Goal: Information Seeking & Learning: Learn about a topic

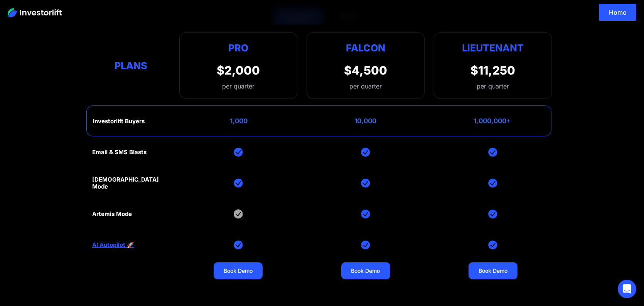
scroll to position [77, 0]
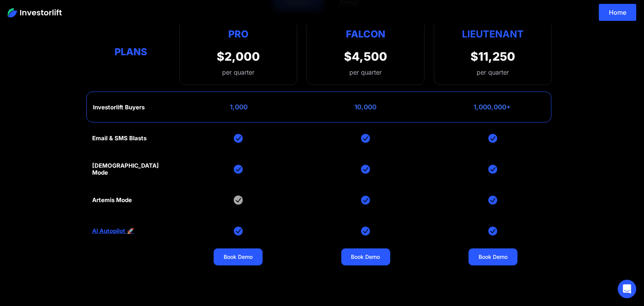
click at [241, 168] on img at bounding box center [238, 168] width 9 height 9
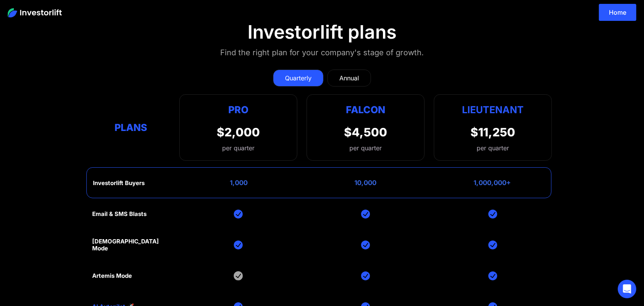
scroll to position [0, 0]
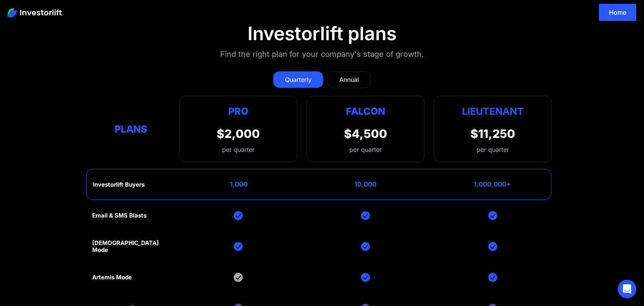
click at [352, 77] on div "Annual" at bounding box center [349, 79] width 20 height 9
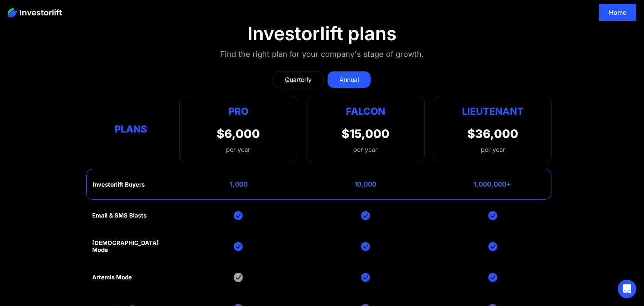
click at [300, 78] on div "Quarterly" at bounding box center [298, 79] width 27 height 9
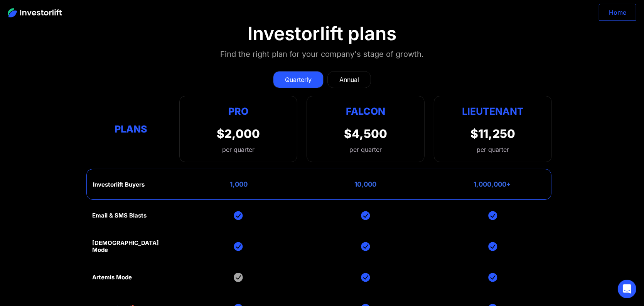
click at [618, 10] on link "Home" at bounding box center [617, 12] width 37 height 17
